Goal: Find specific page/section: Find specific page/section

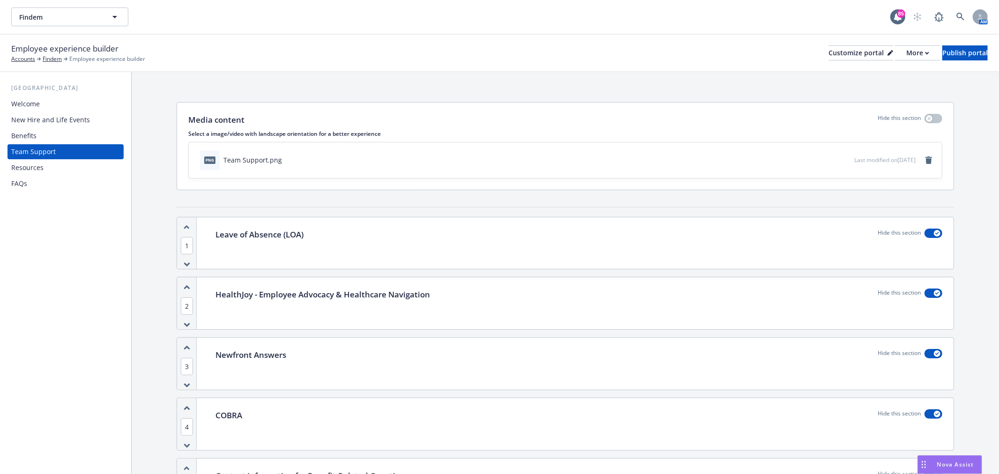
scroll to position [152, 0]
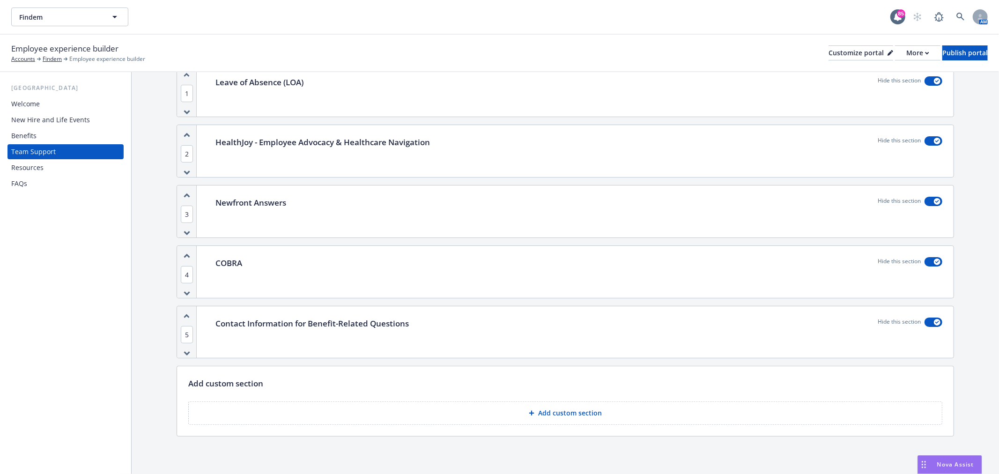
click at [47, 312] on div "[GEOGRAPHIC_DATA] Welcome New Hire and Life Events Benefits Team Support Resour…" at bounding box center [65, 273] width 131 height 402
